Goal: Information Seeking & Learning: Learn about a topic

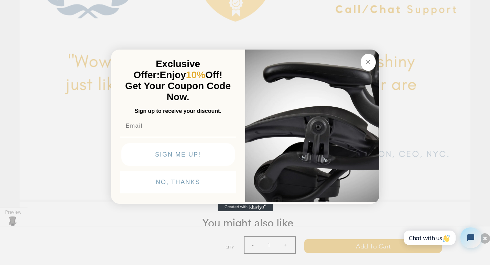
scroll to position [2049, 0]
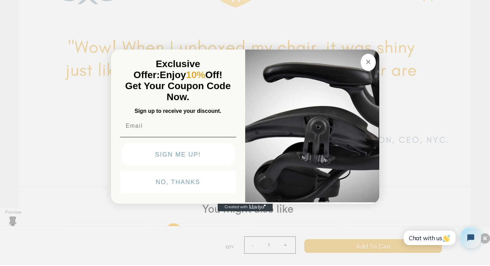
click at [107, 206] on div "Close dialog Exclusive Offer: Enjoy 10% Off! Get Your Coupon Code Now. Sign up …" at bounding box center [245, 132] width 490 height 266
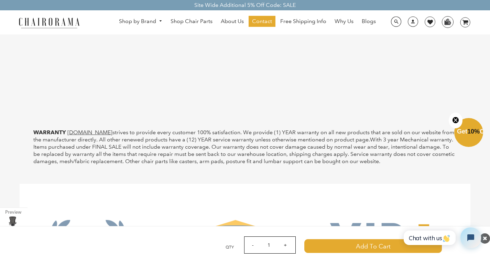
scroll to position [1705, 0]
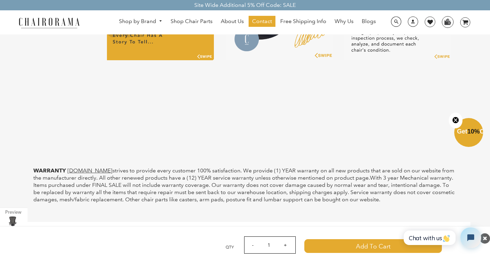
click at [76, 21] on img at bounding box center [49, 23] width 69 height 12
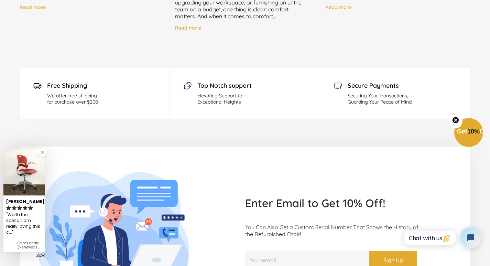
scroll to position [1877, 0]
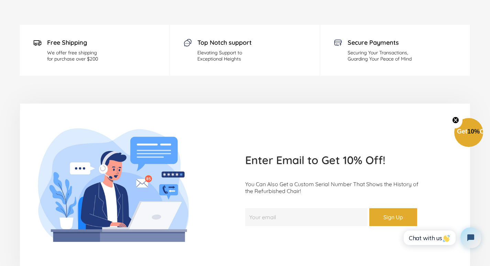
click at [268, 208] on input "Your email" at bounding box center [306, 217] width 122 height 18
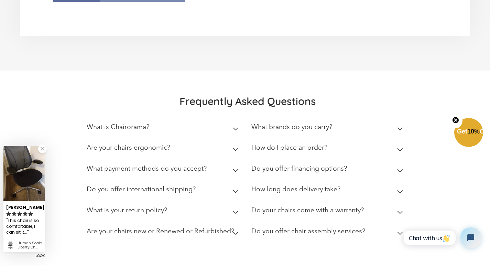
scroll to position [2121, 0]
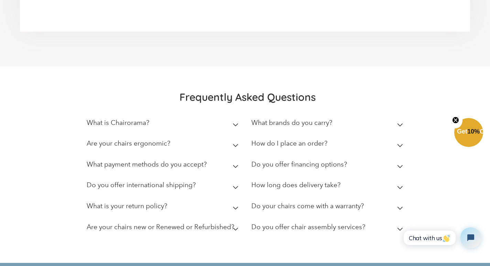
type input "Marco_Hilpert@gmail.com"
click at [24, 66] on div "Frequently Asked Questions What is Chairorama? Chairorama is your go-to destina…" at bounding box center [245, 164] width 490 height 197
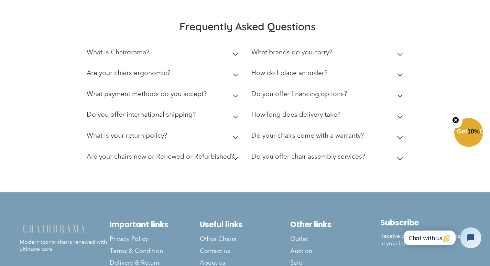
scroll to position [2193, 0]
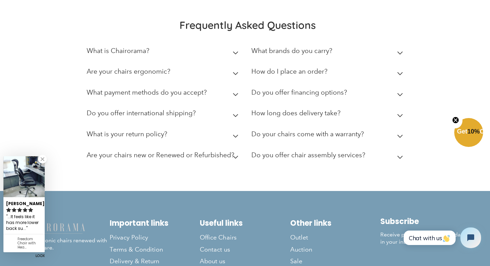
click at [90, 63] on summary "Are your chairs ergonomic?" at bounding box center [164, 73] width 154 height 21
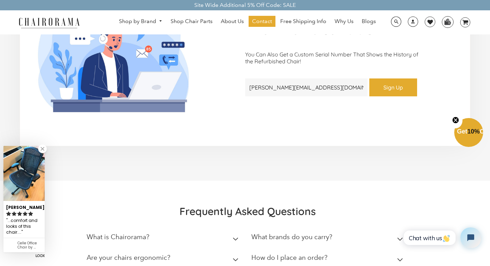
scroll to position [2006, 0]
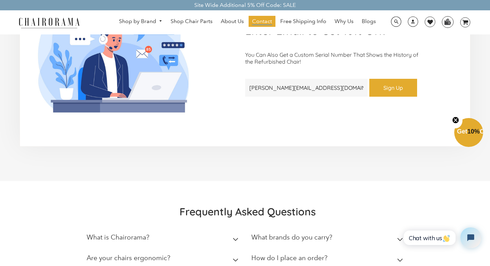
click at [257, 21] on span "Contact" at bounding box center [262, 21] width 20 height 7
